Goal: Find specific page/section: Find specific page/section

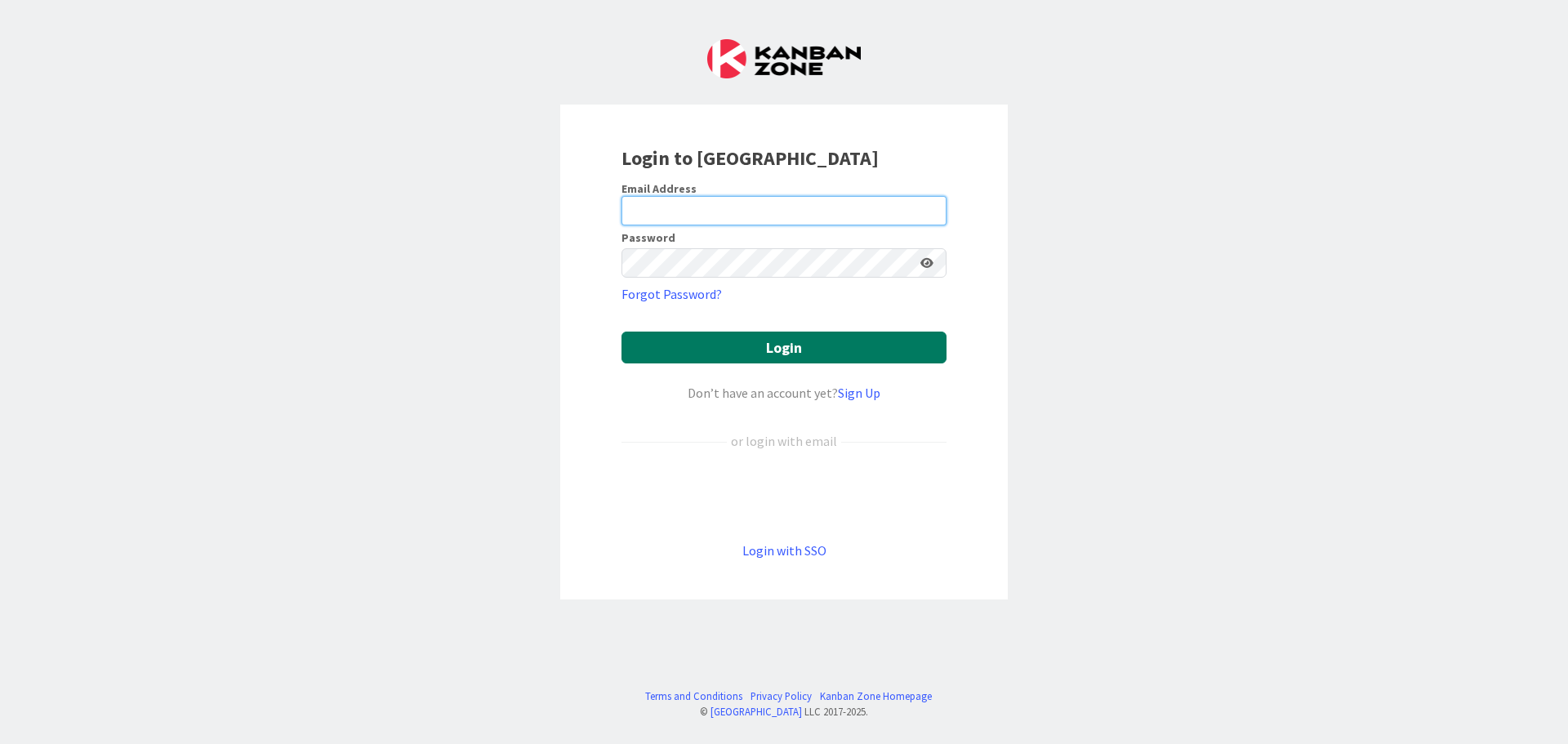
type input "[EMAIL_ADDRESS][DOMAIN_NAME]"
click at [793, 353] on button "Login" at bounding box center [784, 347] width 325 height 32
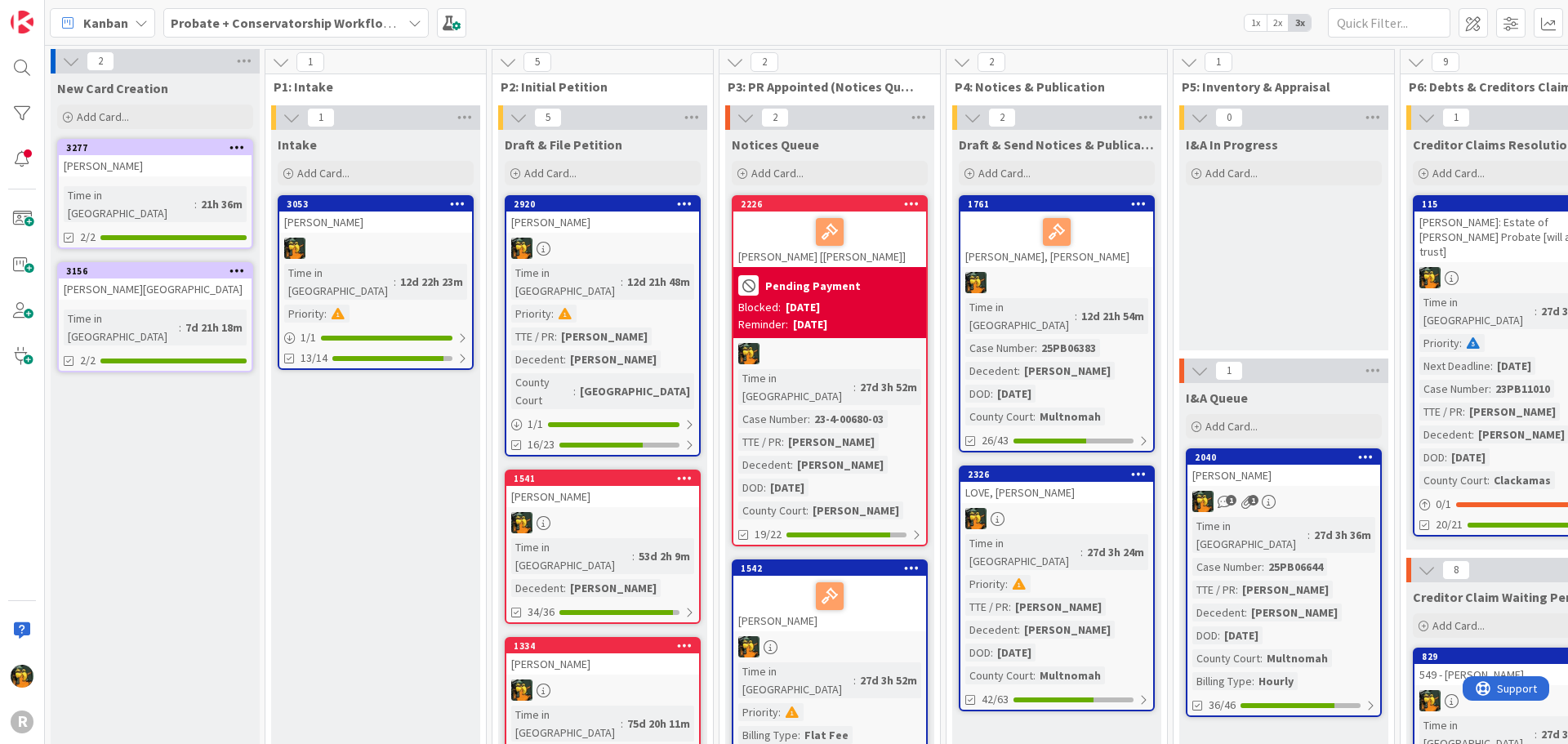
click at [119, 25] on span "Kanban" at bounding box center [105, 23] width 45 height 20
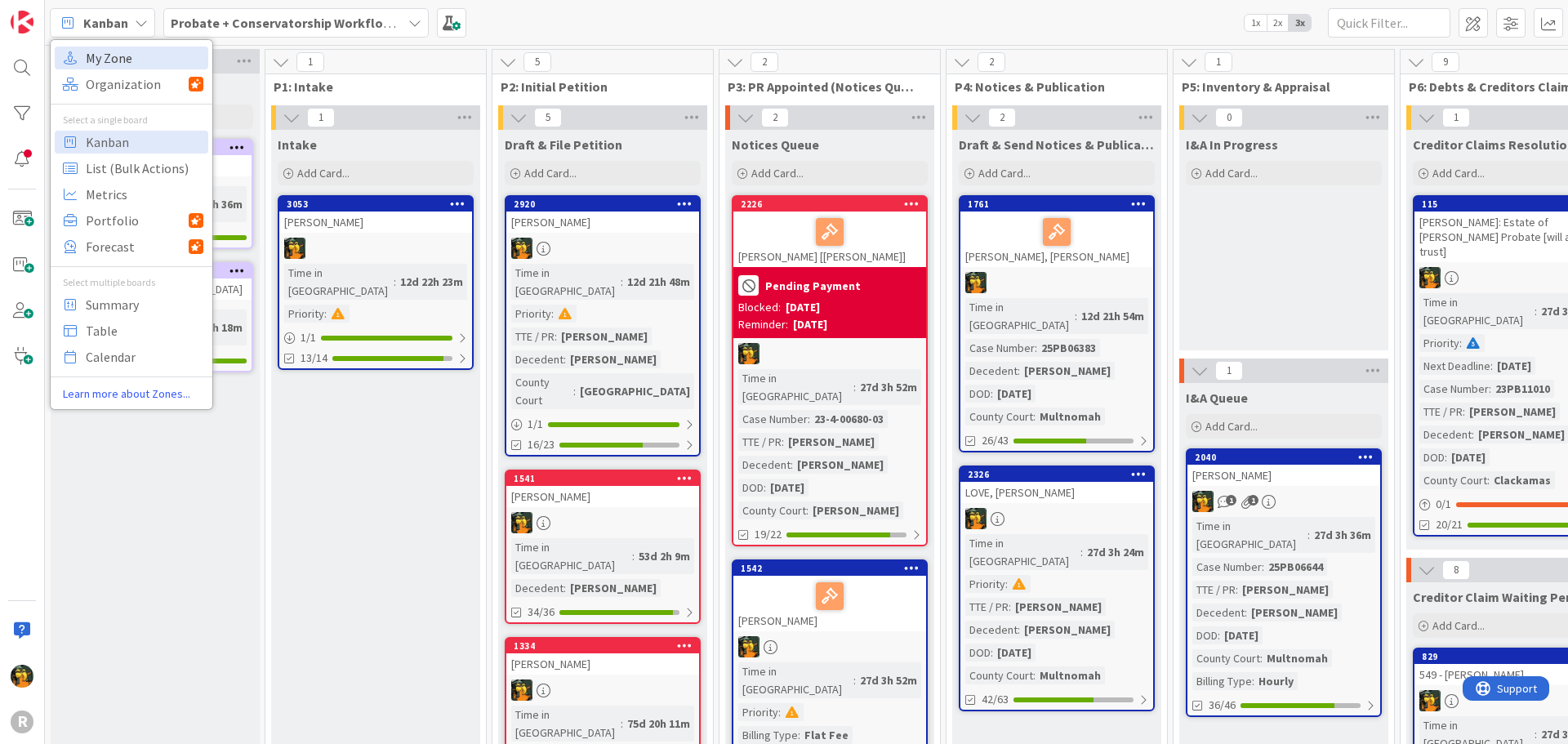
click at [112, 68] on span "My Zone" at bounding box center [144, 58] width 118 height 24
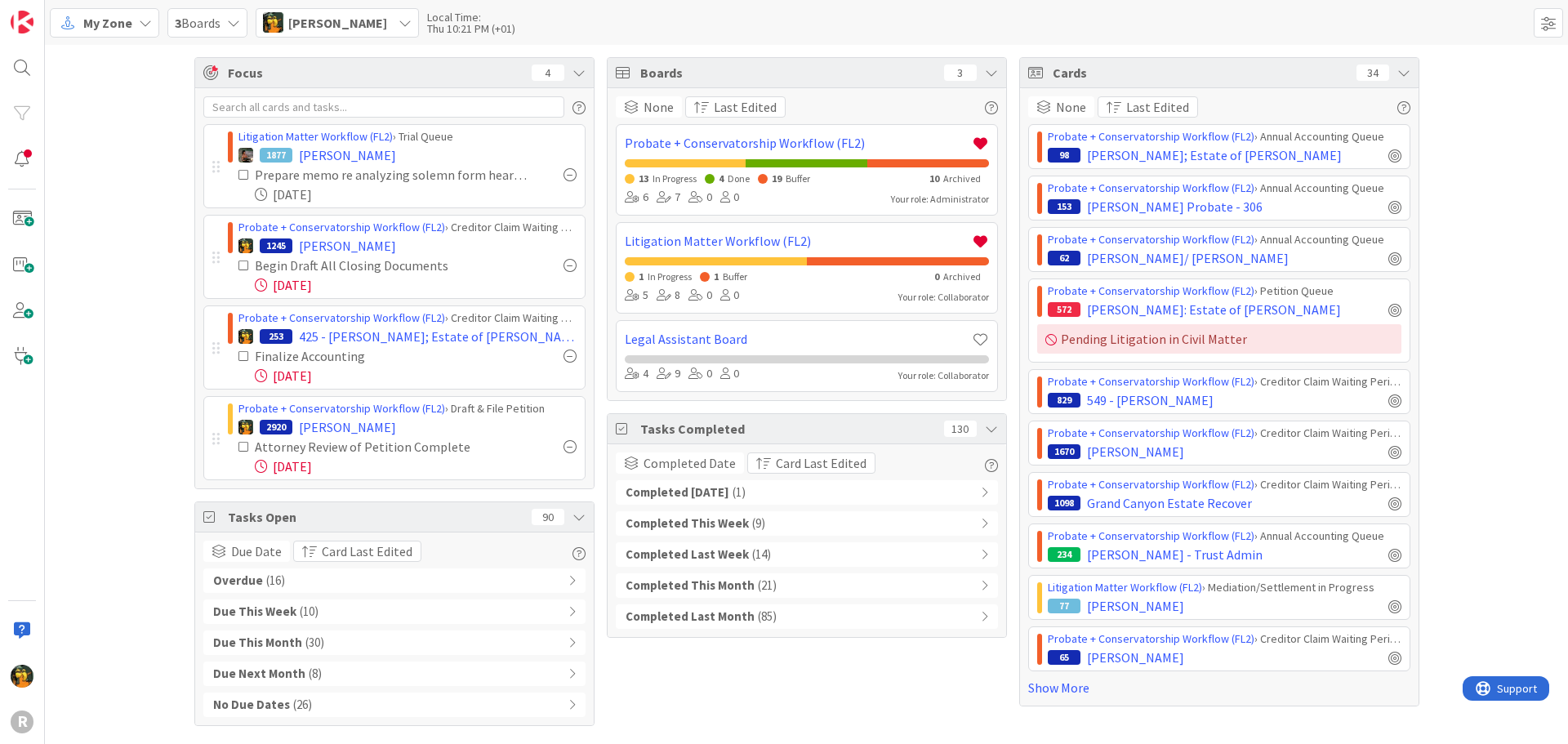
click at [109, 79] on div "Focus 4 Litigation Matter Workflow (FL2) › Trial Queue 1877 LANCASTER, Bruce Pr…" at bounding box center [807, 391] width 1523 height 693
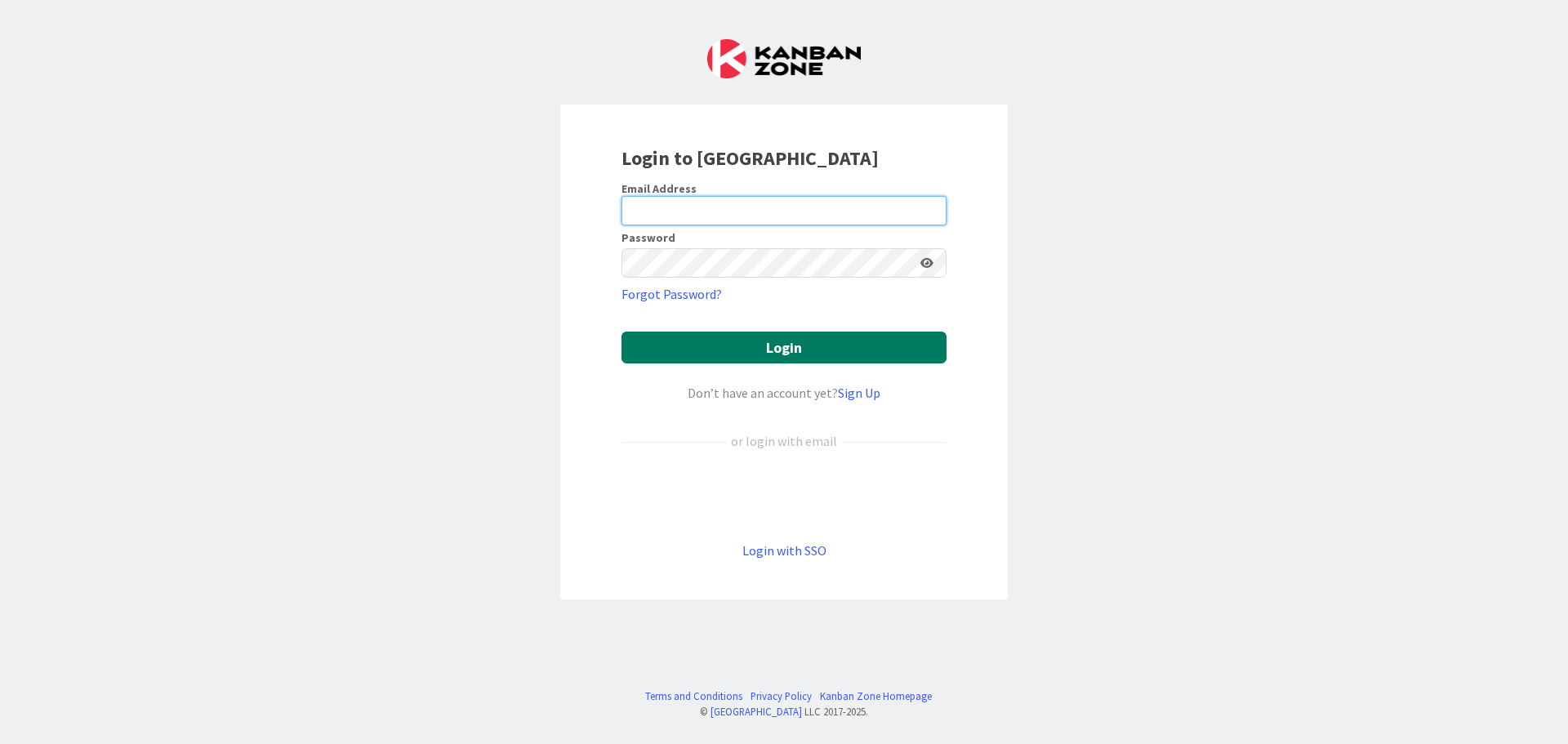
type input "[EMAIL_ADDRESS][DOMAIN_NAME]"
click at [733, 342] on button "Login" at bounding box center [784, 347] width 325 height 32
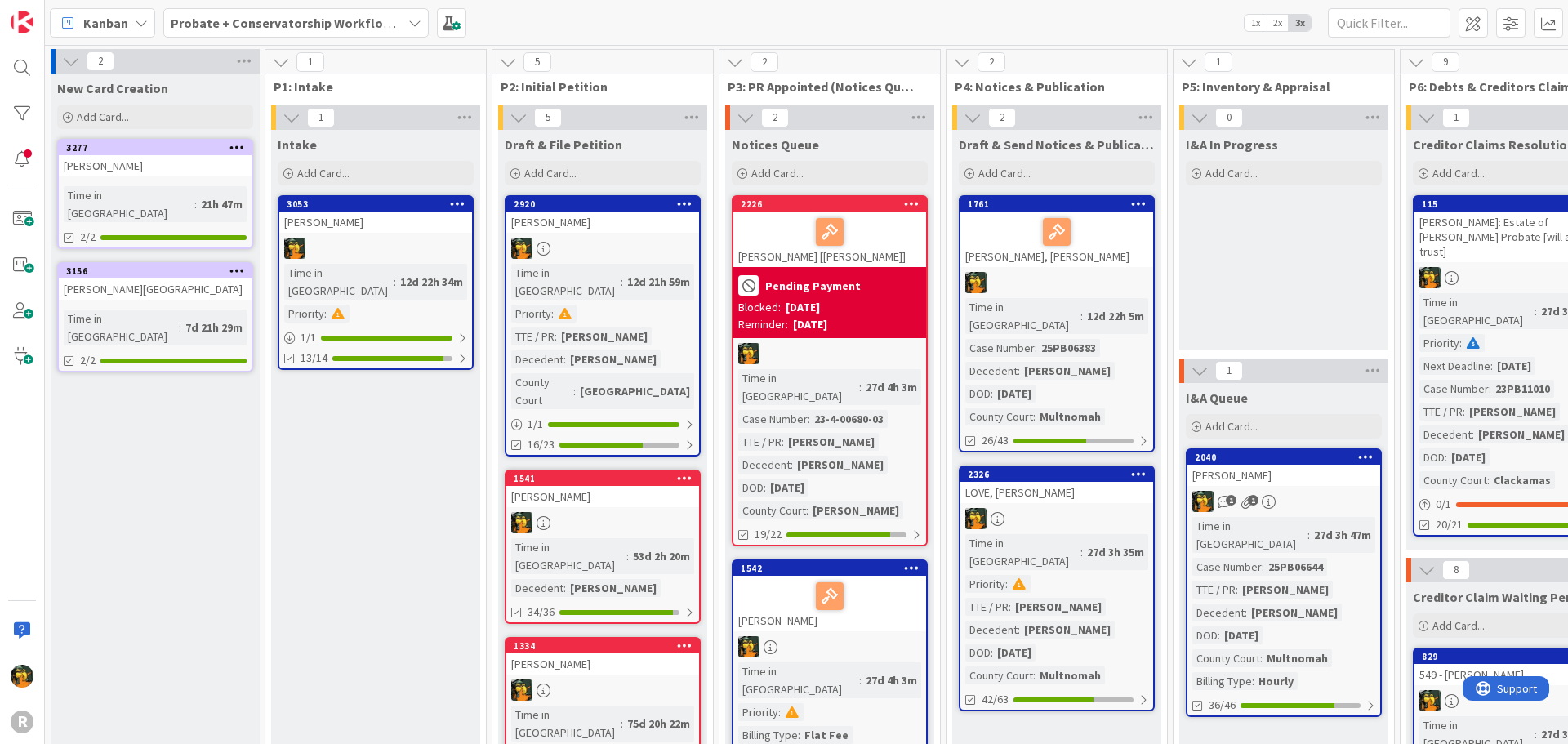
click at [116, 25] on span "Kanban" at bounding box center [105, 23] width 45 height 20
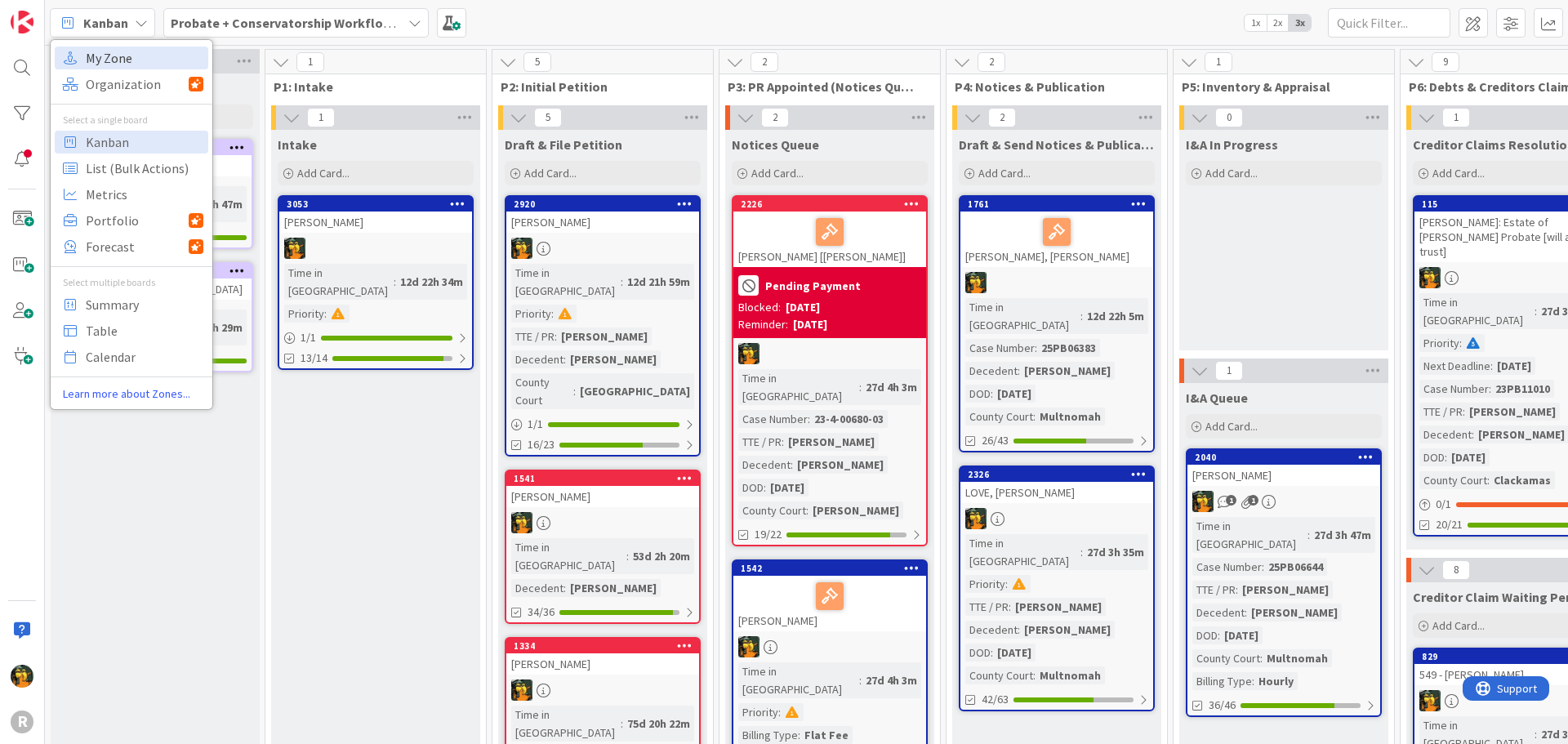
click at [108, 50] on span "My Zone" at bounding box center [144, 58] width 118 height 24
